Goal: Transaction & Acquisition: Purchase product/service

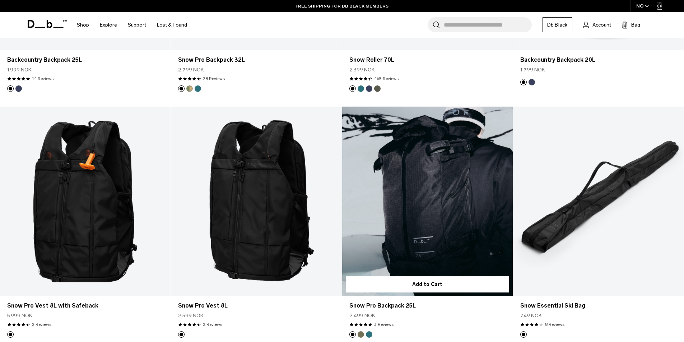
click at [430, 200] on link "Snow Pro Backpack 25L" at bounding box center [427, 202] width 171 height 190
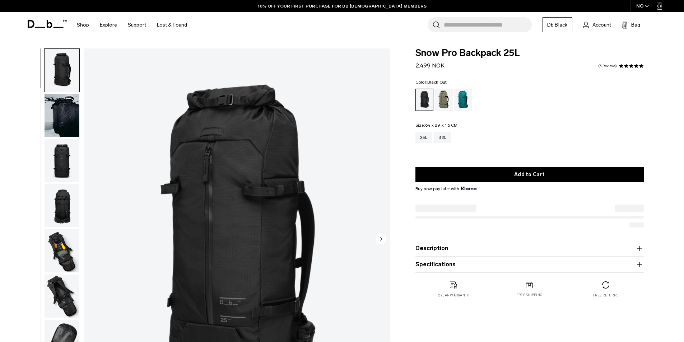
click at [66, 127] on img "button" at bounding box center [62, 115] width 35 height 43
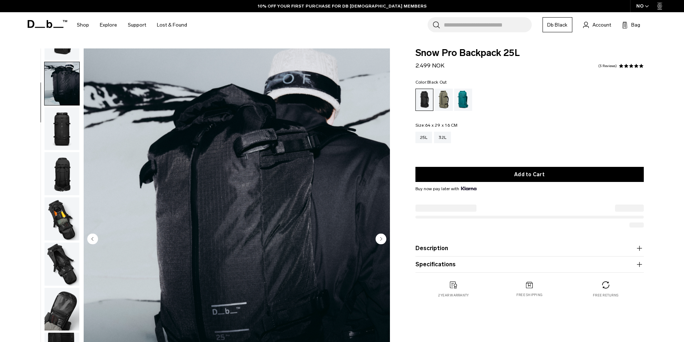
scroll to position [45, 0]
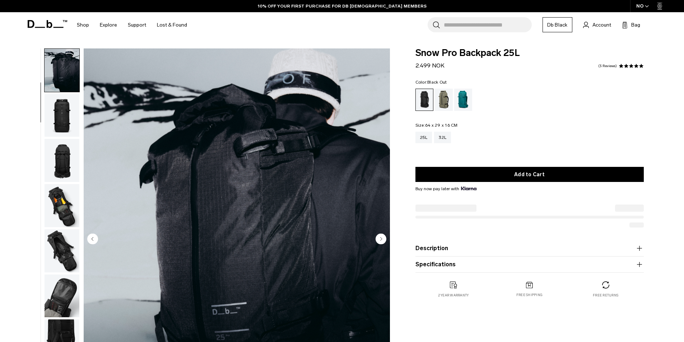
click at [66, 123] on img "button" at bounding box center [62, 115] width 35 height 43
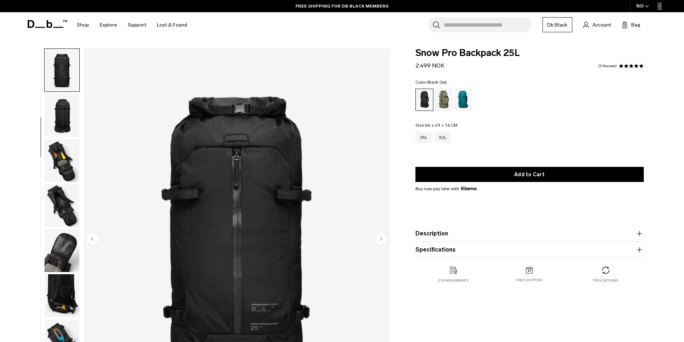
scroll to position [0, 0]
click at [66, 123] on img "button" at bounding box center [62, 115] width 35 height 43
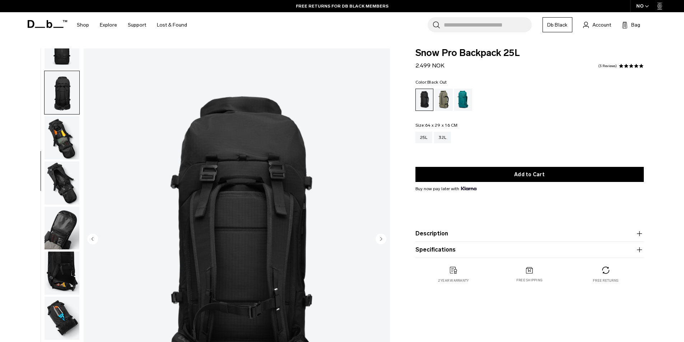
click at [381, 239] on icon "Next slide" at bounding box center [381, 238] width 2 height 3
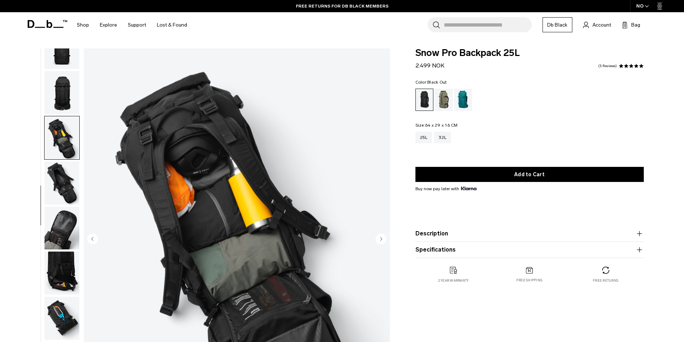
click at [381, 239] on icon "Next slide" at bounding box center [381, 238] width 2 height 3
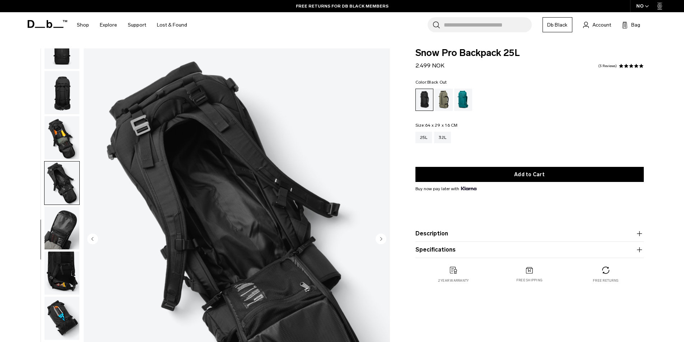
click at [381, 239] on icon "Next slide" at bounding box center [381, 238] width 2 height 3
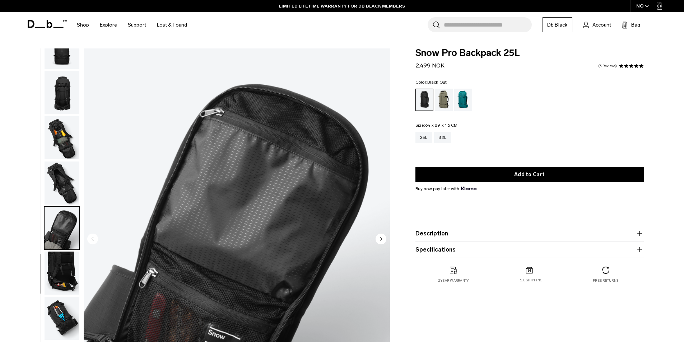
click at [381, 239] on icon "Next slide" at bounding box center [381, 238] width 2 height 3
